Goal: Transaction & Acquisition: Book appointment/travel/reservation

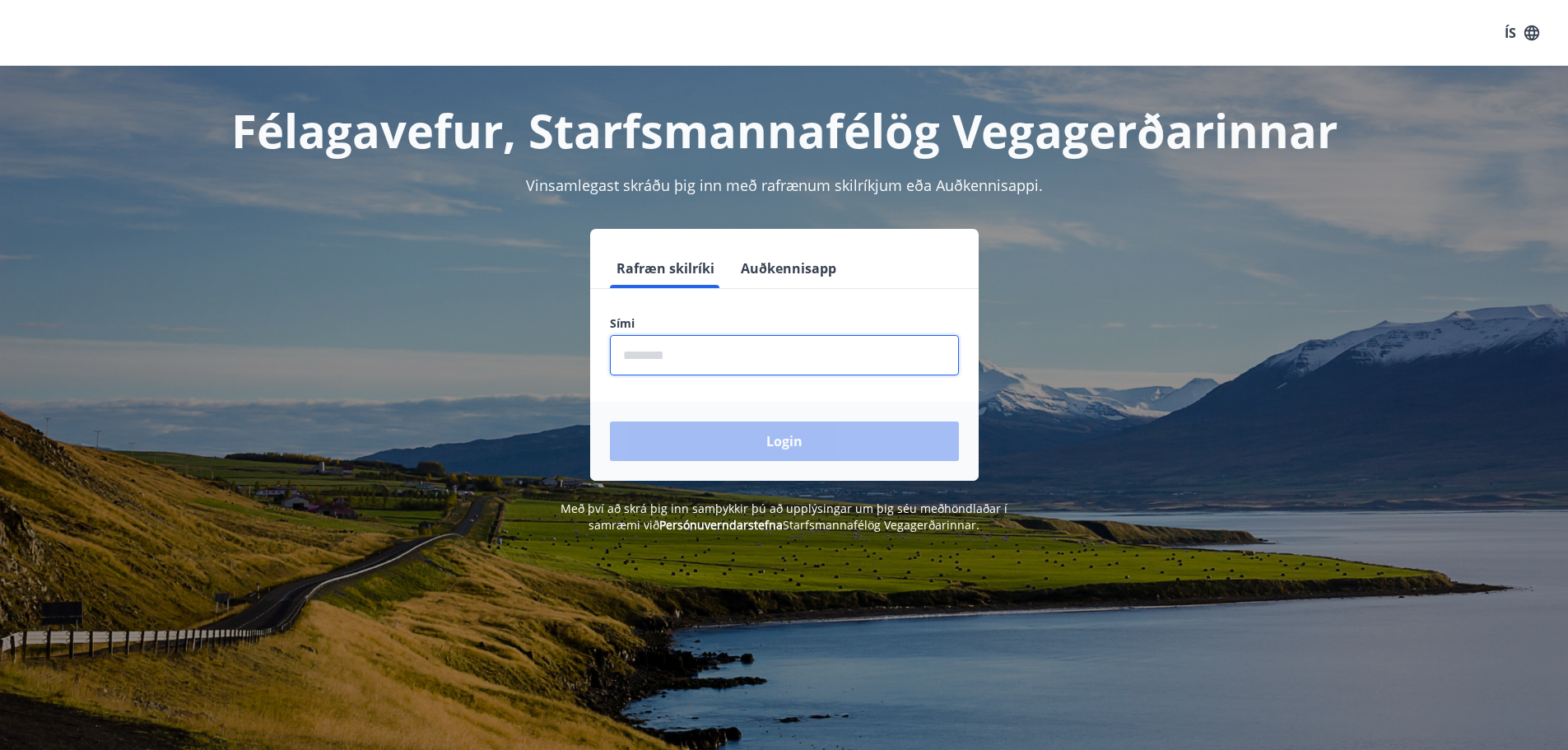
click at [708, 351] on input "phone" at bounding box center [785, 355] width 349 height 40
type input "********"
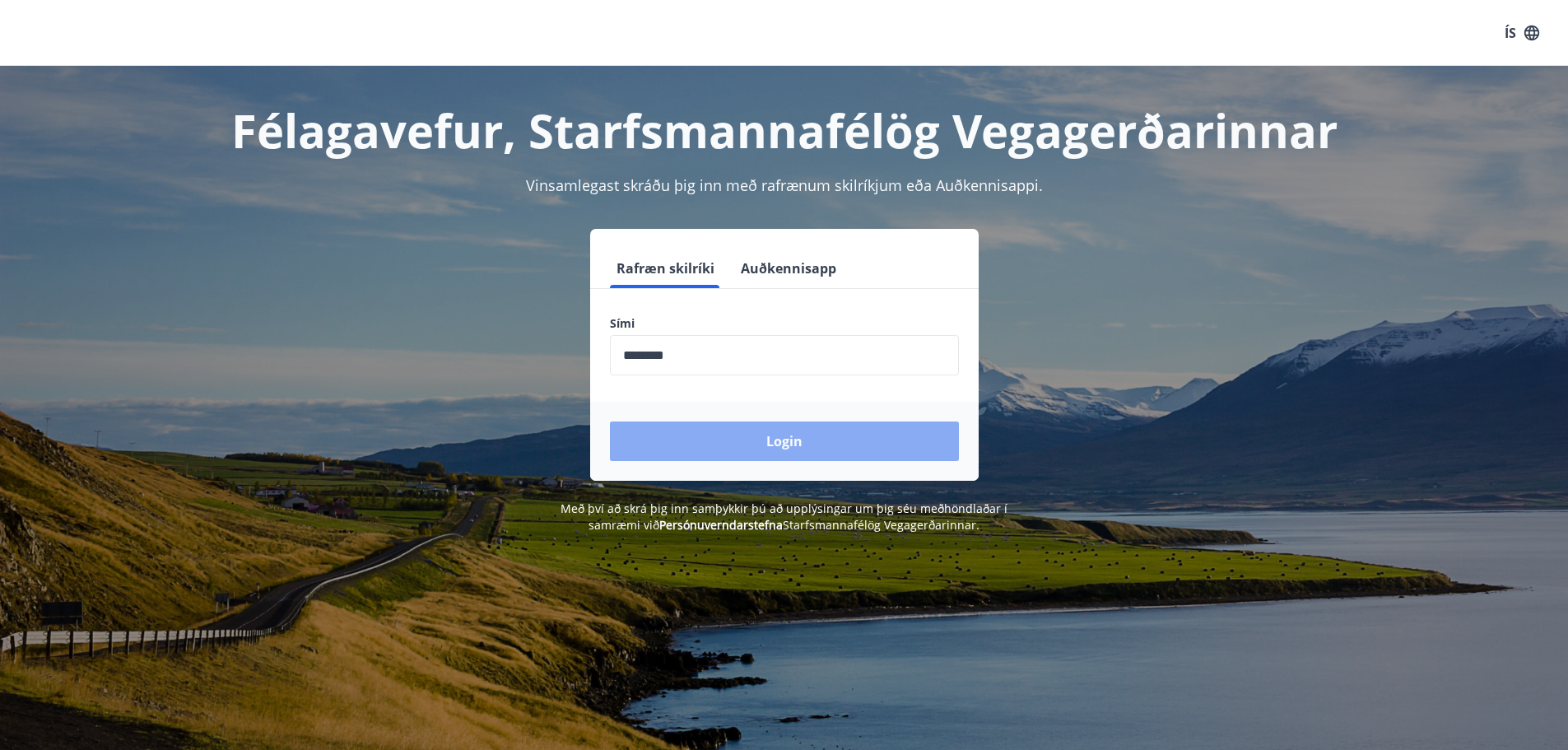
click at [793, 444] on button "Login" at bounding box center [785, 441] width 349 height 40
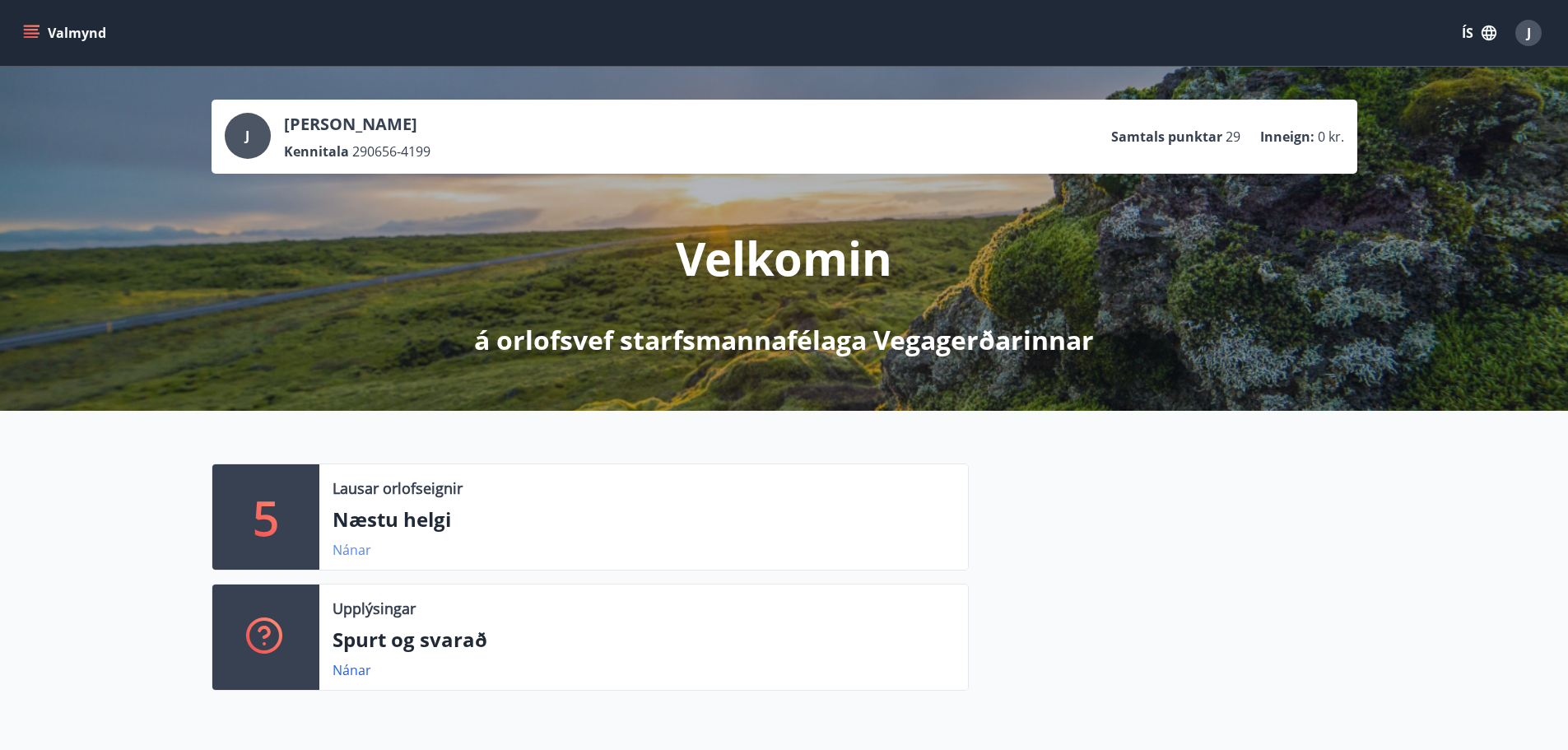
click at [353, 554] on link "Nánar" at bounding box center [352, 549] width 39 height 18
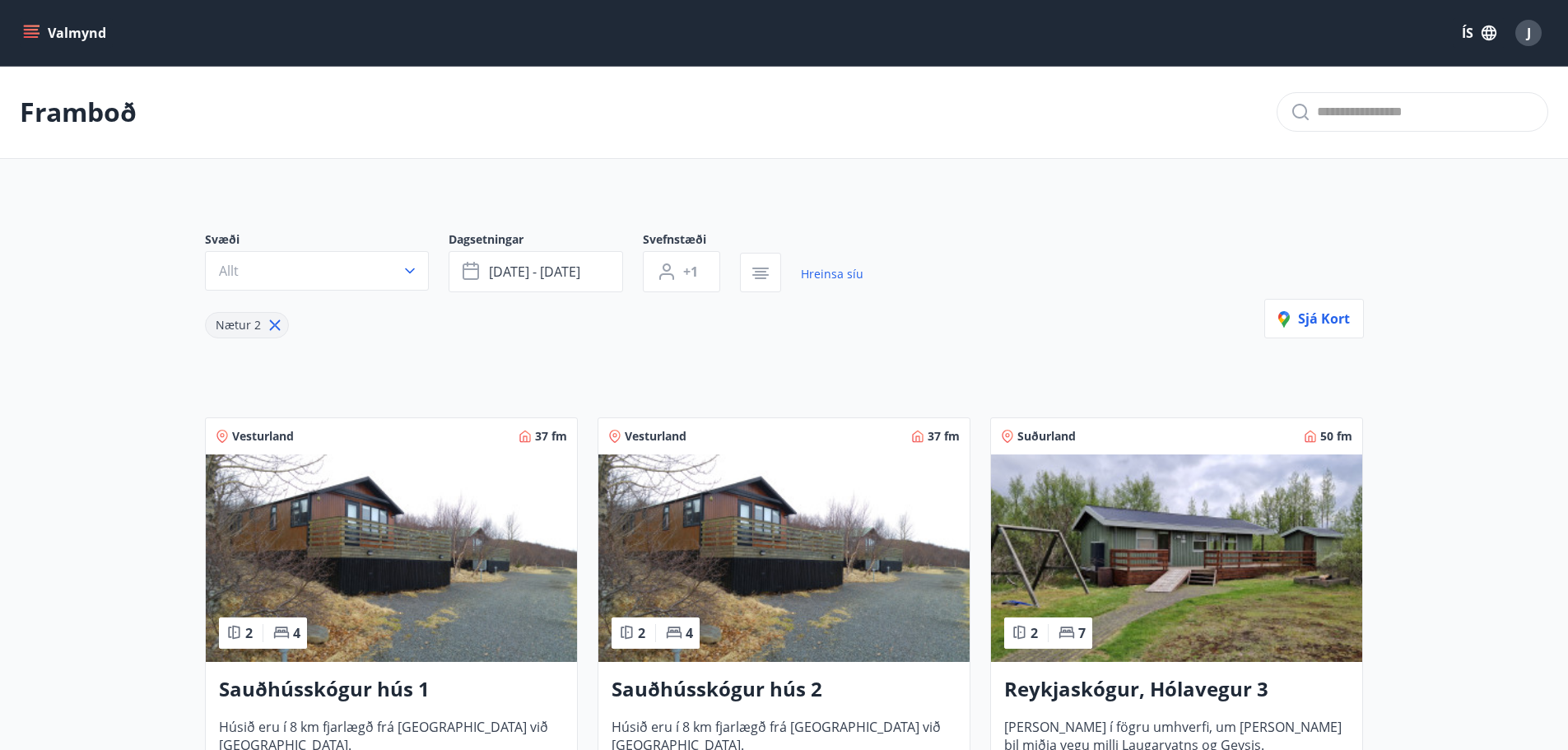
click at [42, 28] on button "Valmynd" at bounding box center [66, 33] width 93 height 30
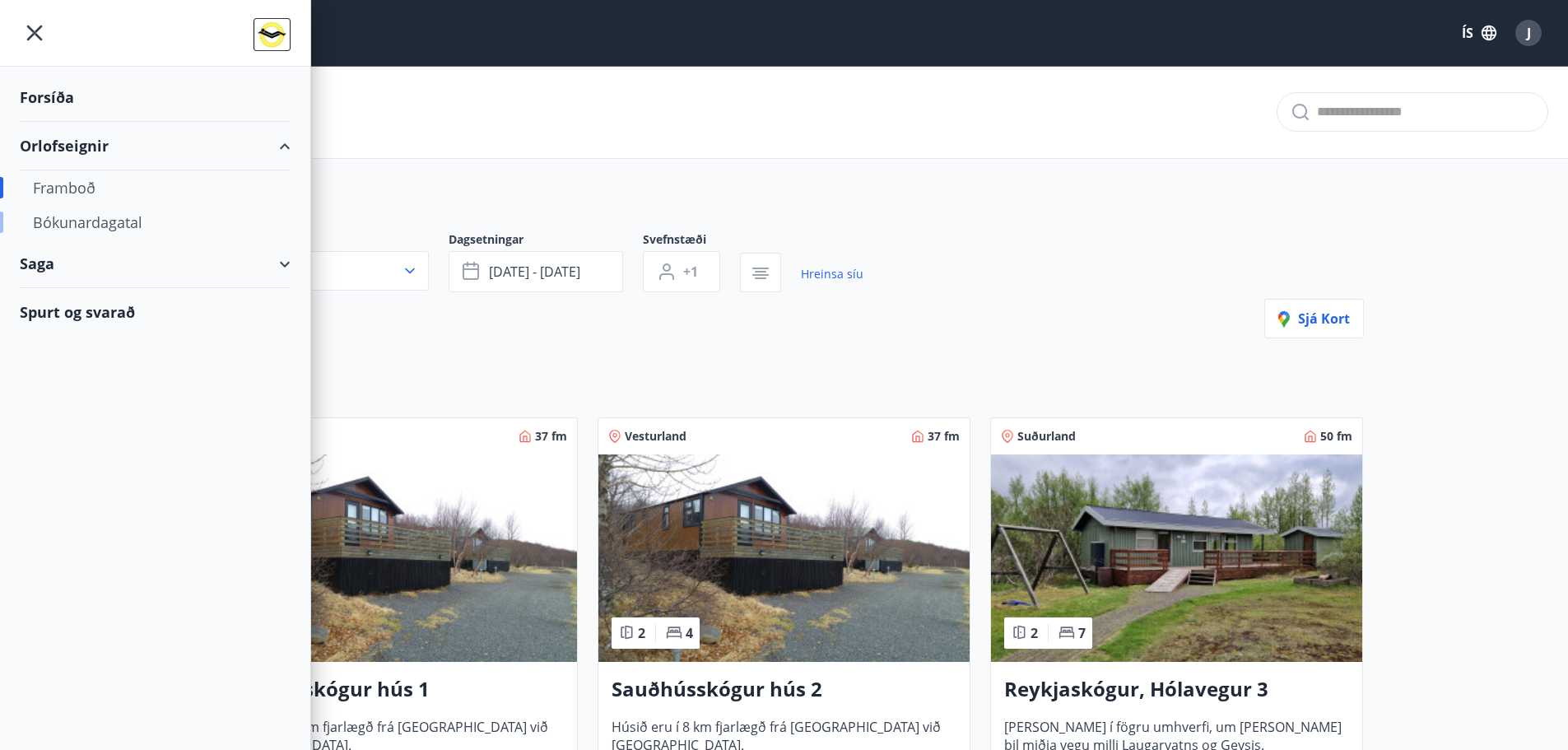
click at [119, 228] on div "Bókunardagatal" at bounding box center [154, 222] width 244 height 34
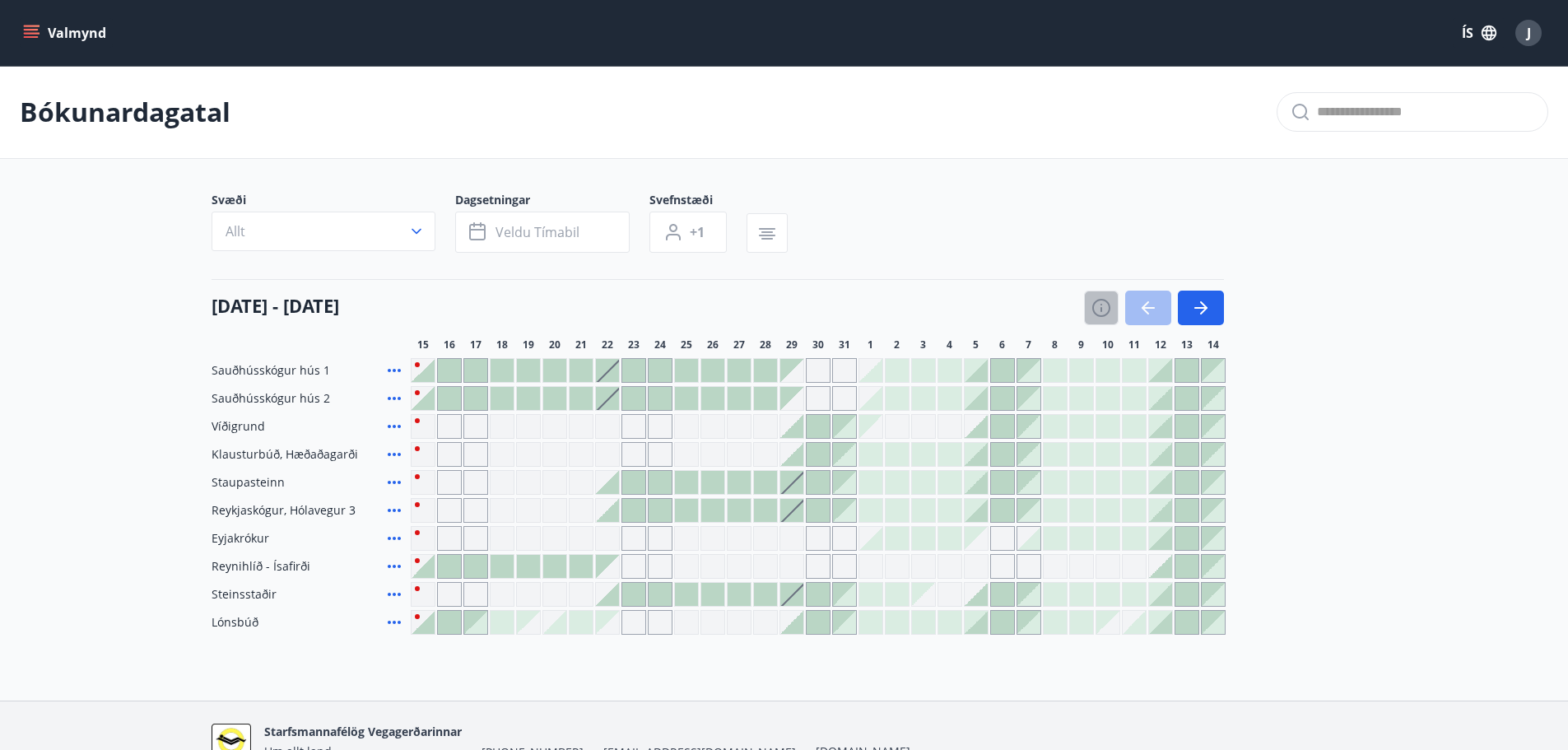
click at [1103, 311] on icon "button" at bounding box center [1101, 308] width 20 height 20
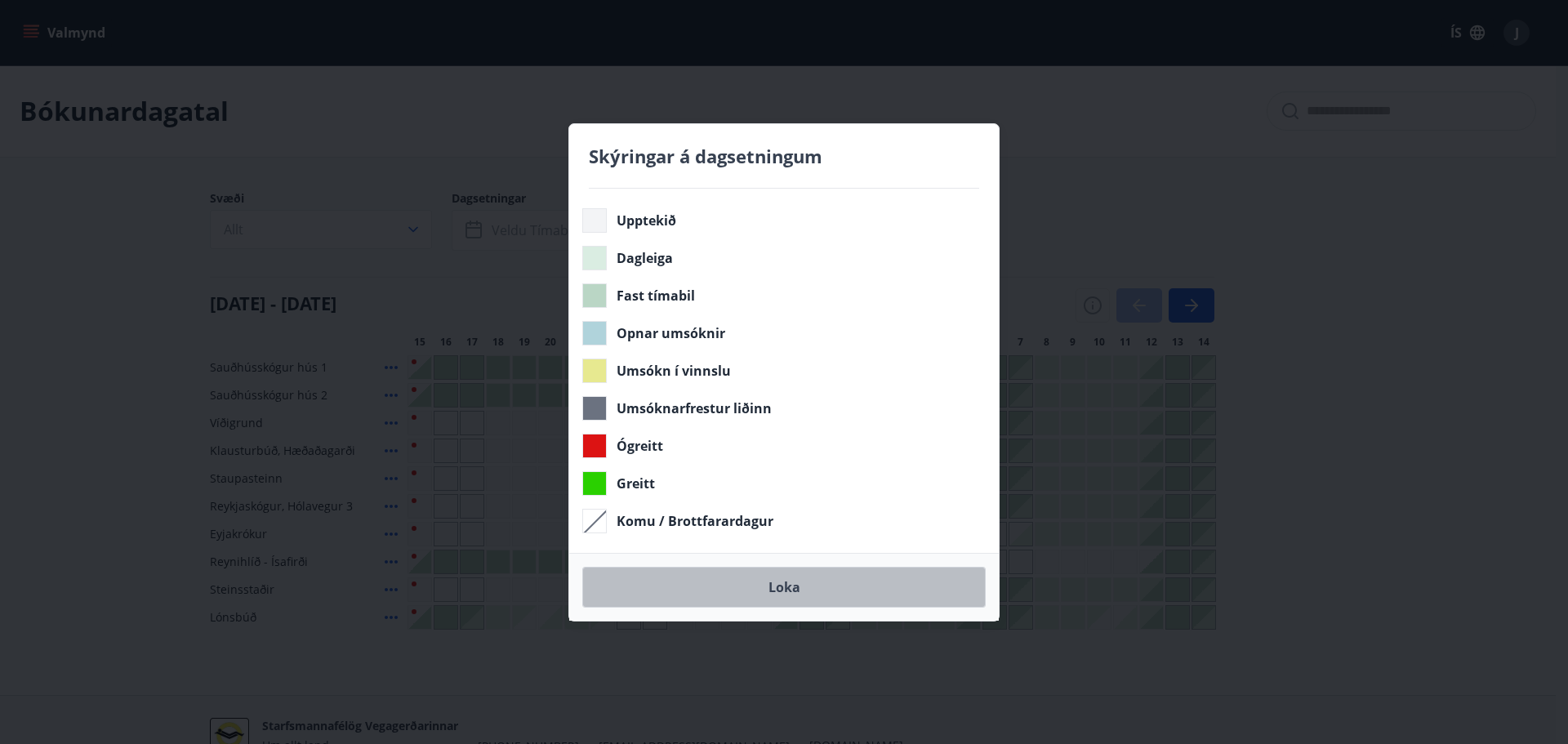
click at [787, 589] on button "Loka" at bounding box center [784, 587] width 404 height 41
